Goal: Information Seeking & Learning: Find specific page/section

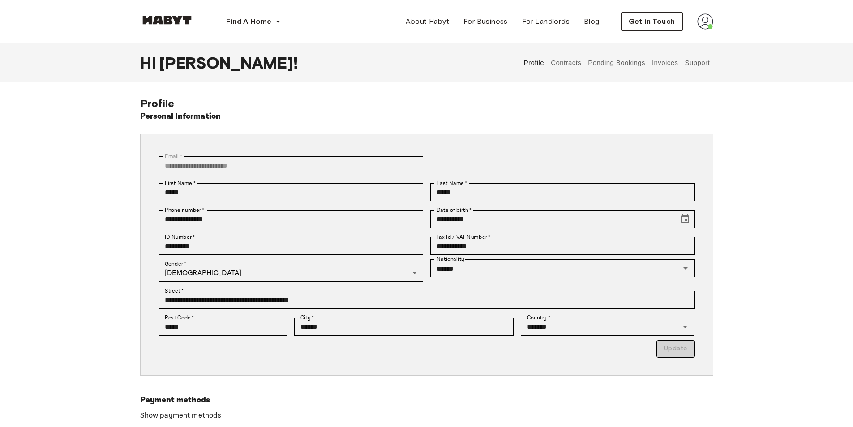
click at [699, 69] on button "Support" at bounding box center [697, 62] width 27 height 39
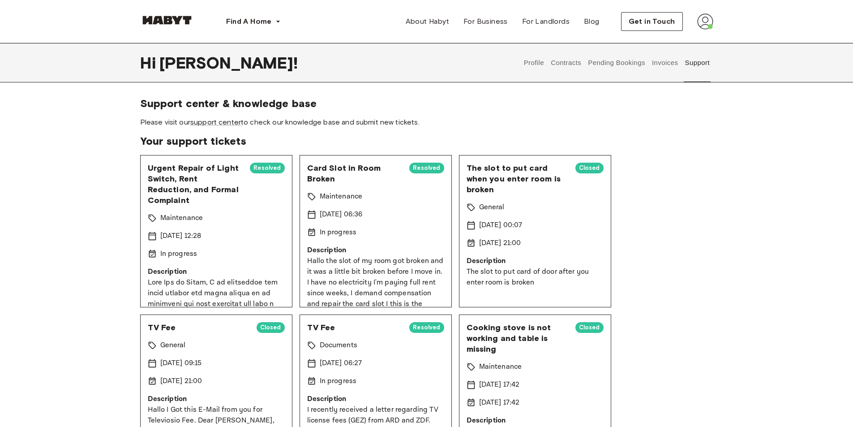
click at [684, 65] on button "Support" at bounding box center [697, 62] width 27 height 39
click at [560, 61] on button "Contracts" at bounding box center [566, 62] width 33 height 39
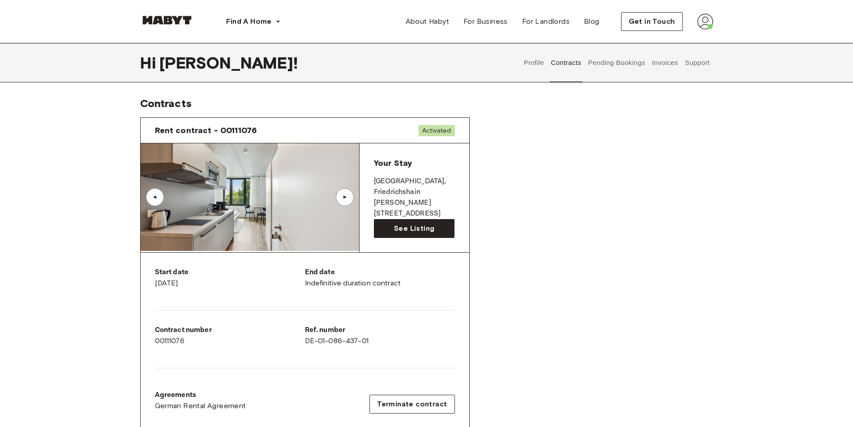
click at [696, 63] on button "Support" at bounding box center [697, 62] width 27 height 39
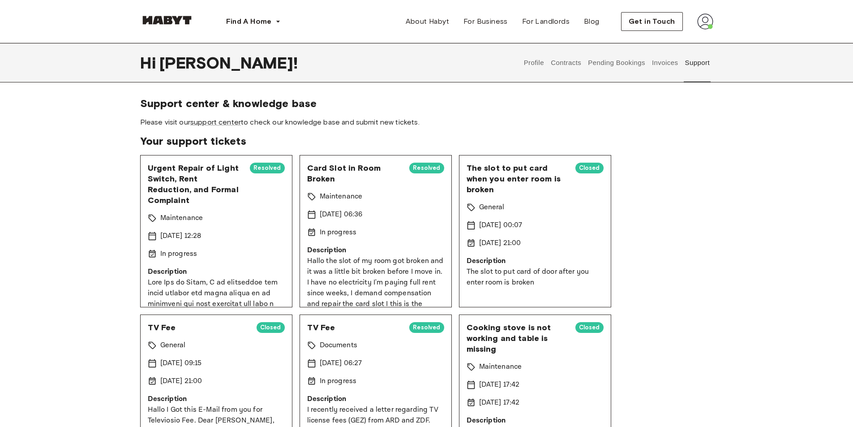
click at [701, 66] on button "Support" at bounding box center [697, 62] width 27 height 39
click at [706, 24] on img at bounding box center [705, 21] width 16 height 16
click at [676, 46] on span "Profile" at bounding box center [678, 42] width 22 height 11
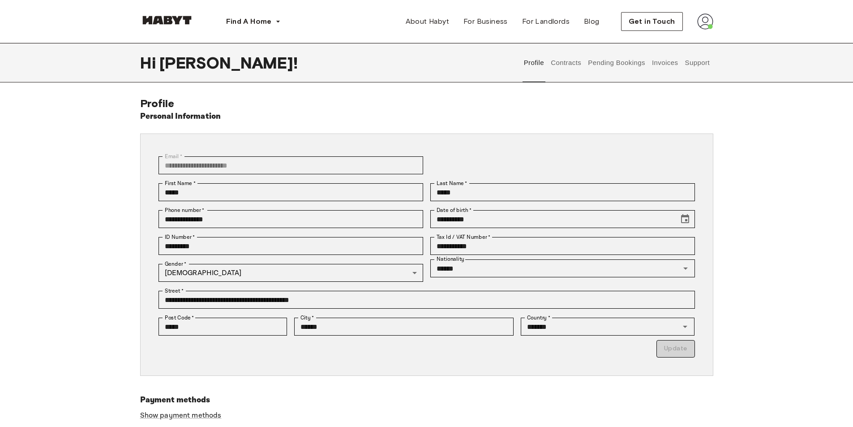
click at [619, 64] on button "Pending Bookings" at bounding box center [617, 62] width 60 height 39
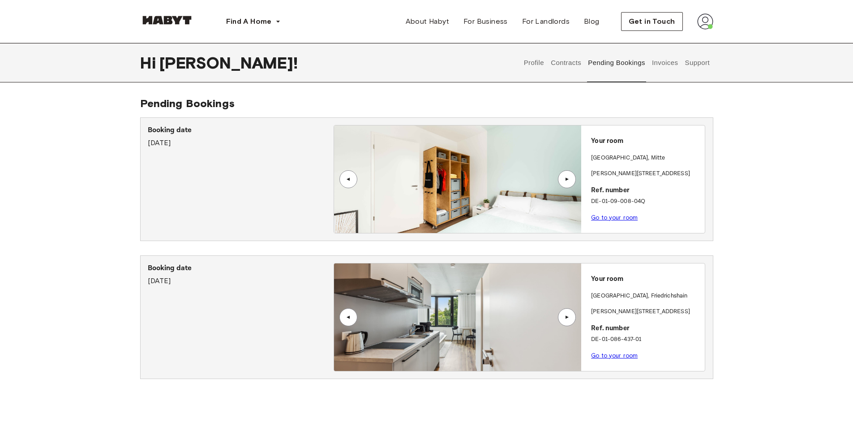
click at [668, 64] on button "Invoices" at bounding box center [665, 62] width 28 height 39
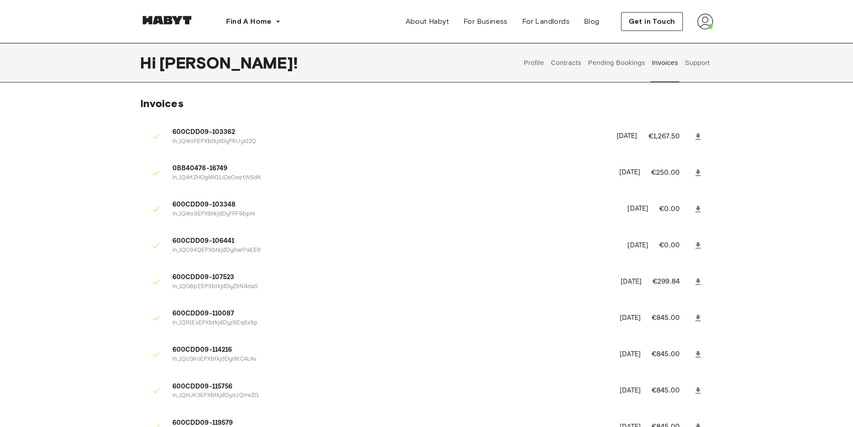
click at [698, 64] on button "Support" at bounding box center [697, 62] width 27 height 39
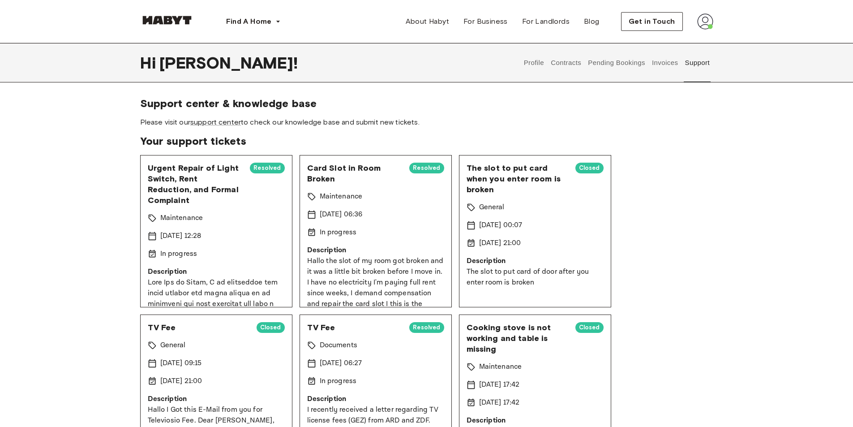
click at [674, 61] on button "Invoices" at bounding box center [665, 62] width 28 height 39
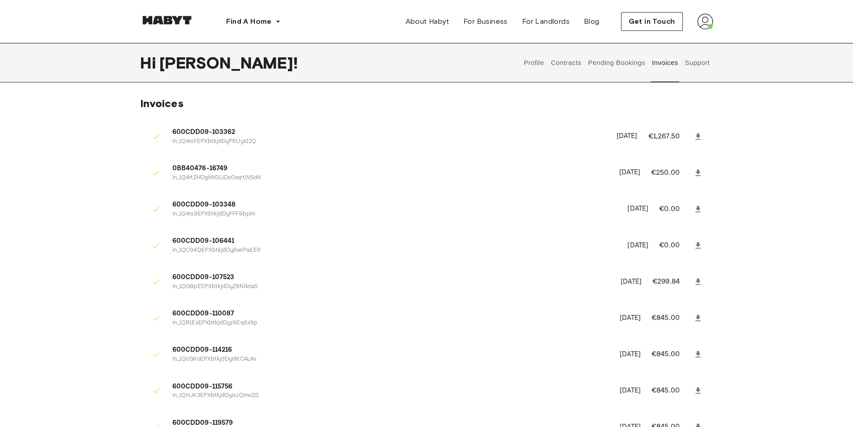
click at [708, 61] on button "Support" at bounding box center [697, 62] width 27 height 39
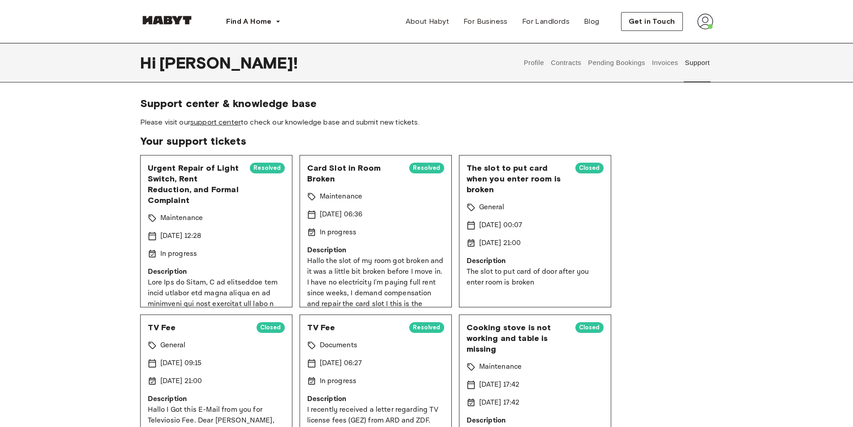
click at [215, 122] on link "support center" at bounding box center [215, 122] width 51 height 9
